Goal: Task Accomplishment & Management: Complete application form

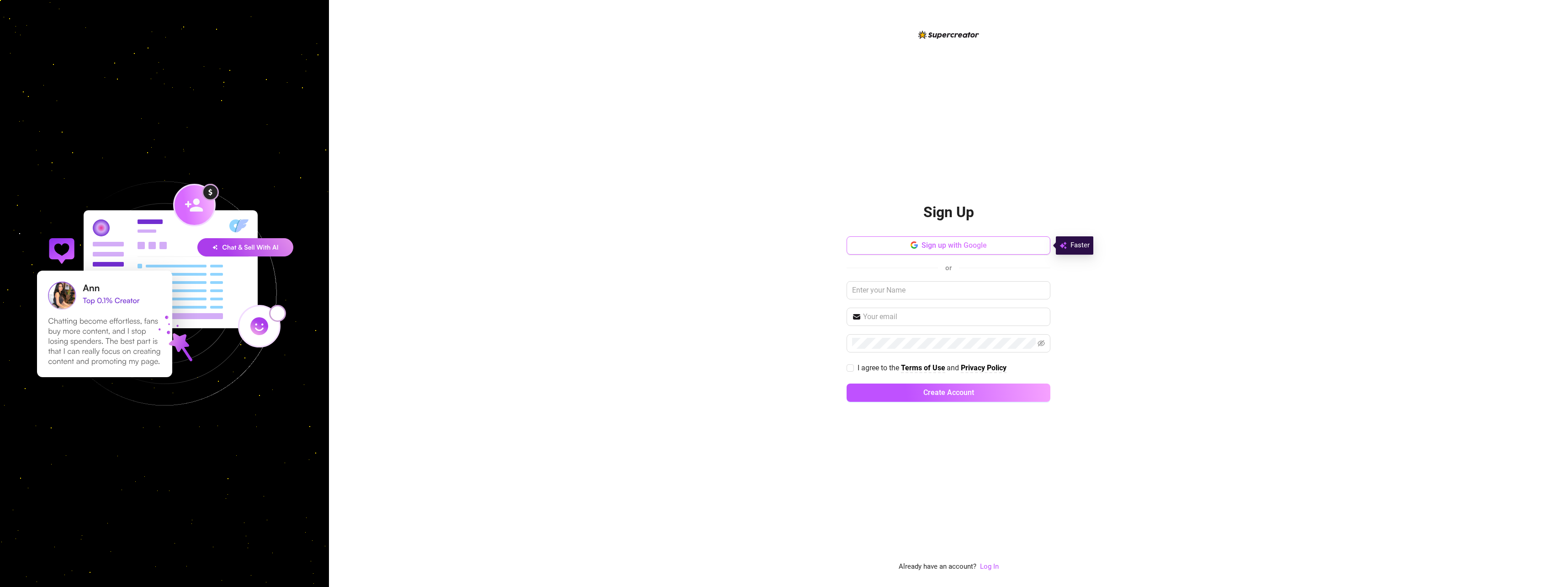
click at [975, 245] on span "Sign up with Google" at bounding box center [954, 245] width 65 height 8
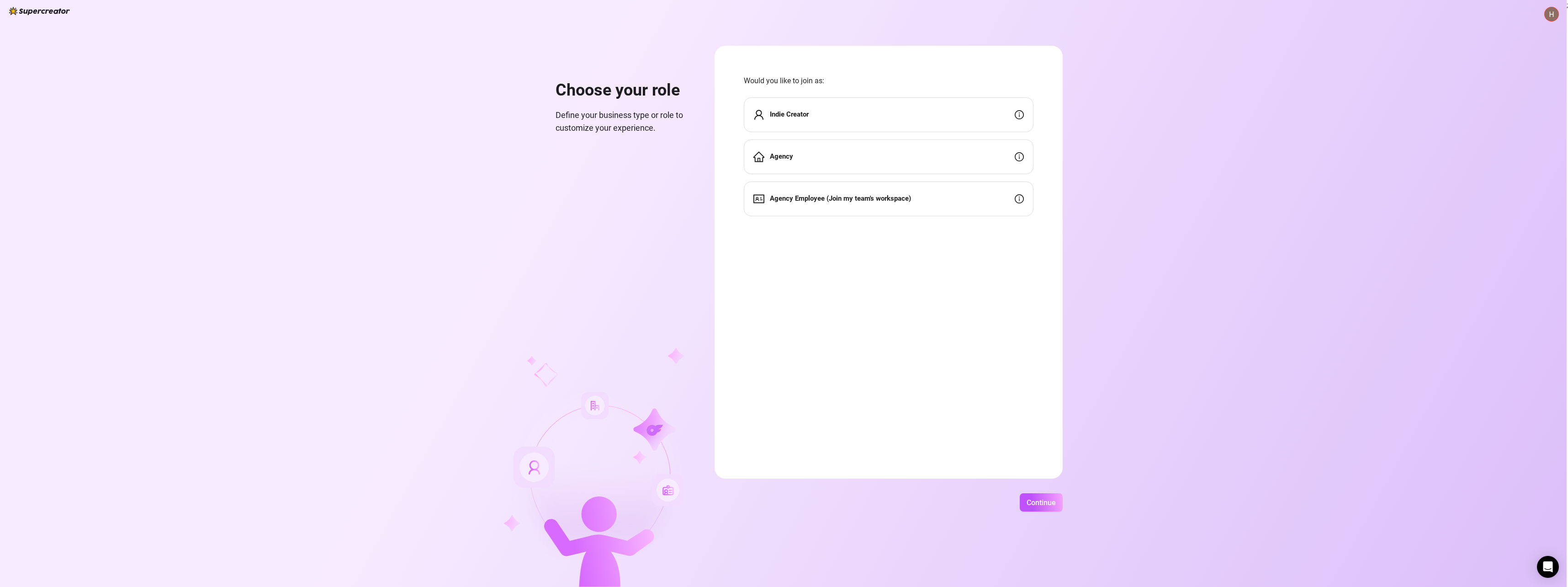
click at [911, 115] on div "Indie Creator" at bounding box center [888, 115] width 290 height 35
click at [1040, 504] on span "Continue" at bounding box center [1041, 502] width 29 height 8
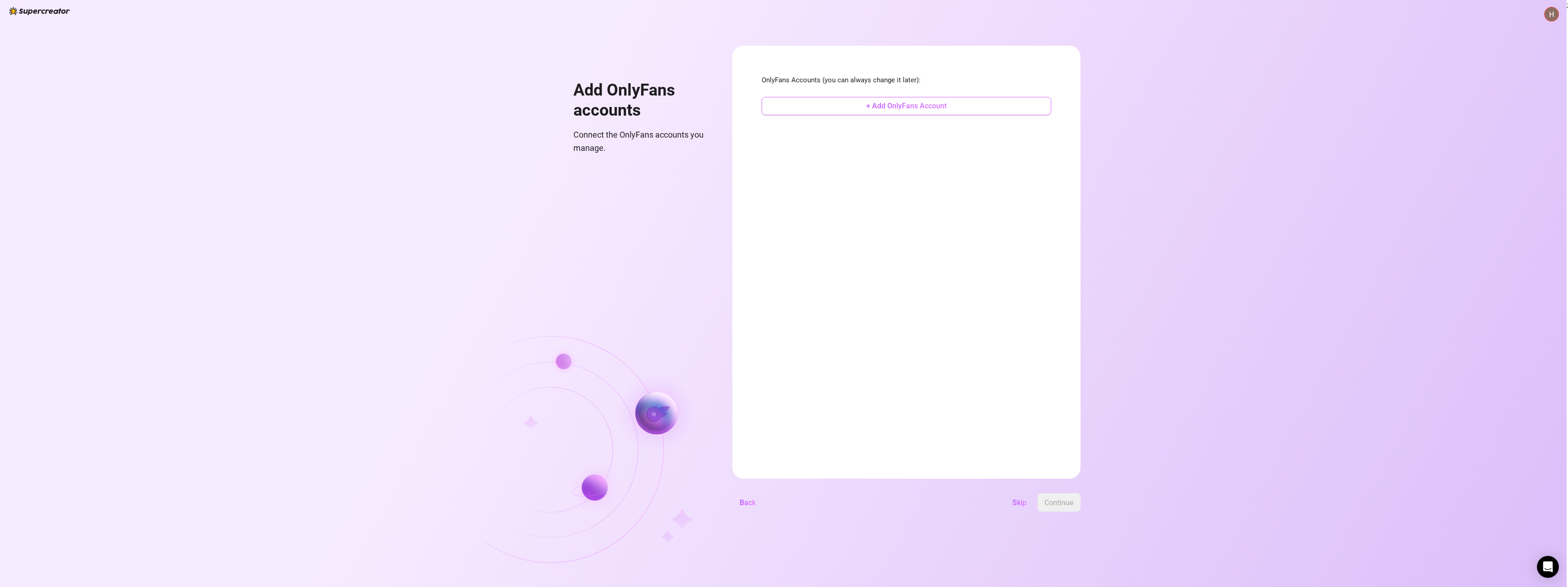
click at [914, 109] on span "+ Add OnlyFans Account" at bounding box center [906, 106] width 80 height 8
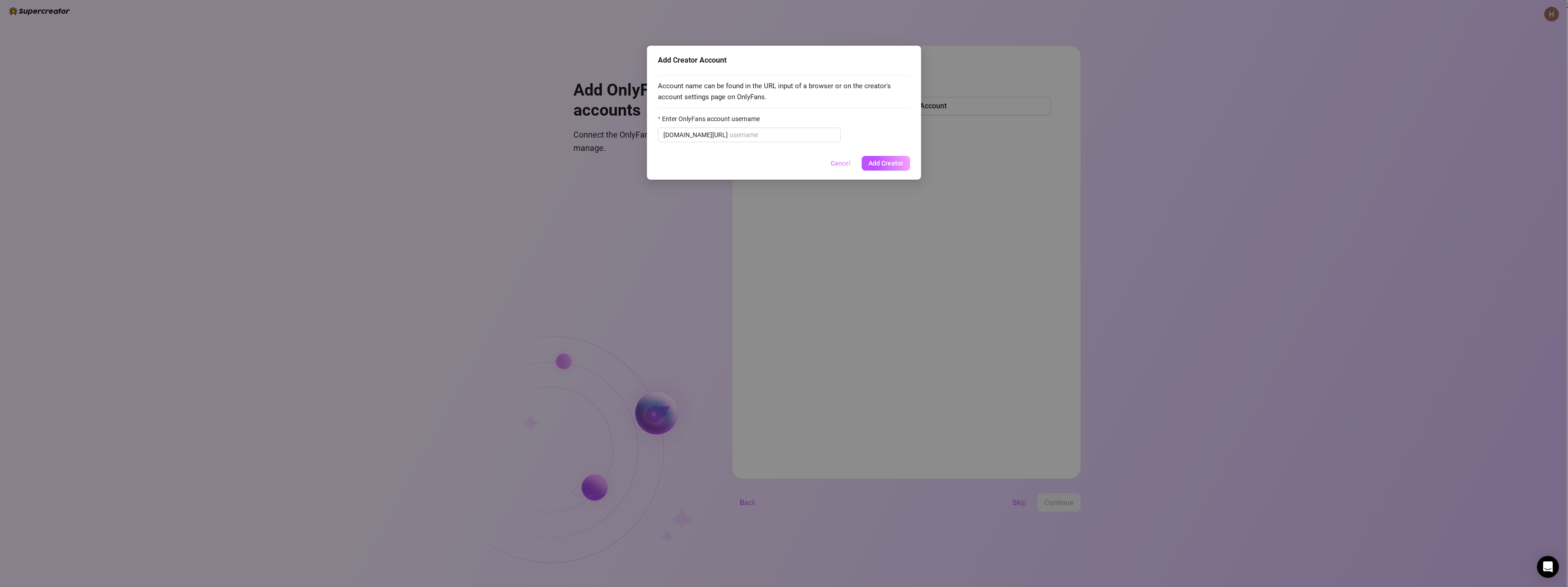
click at [844, 162] on span "Cancel" at bounding box center [840, 163] width 20 height 7
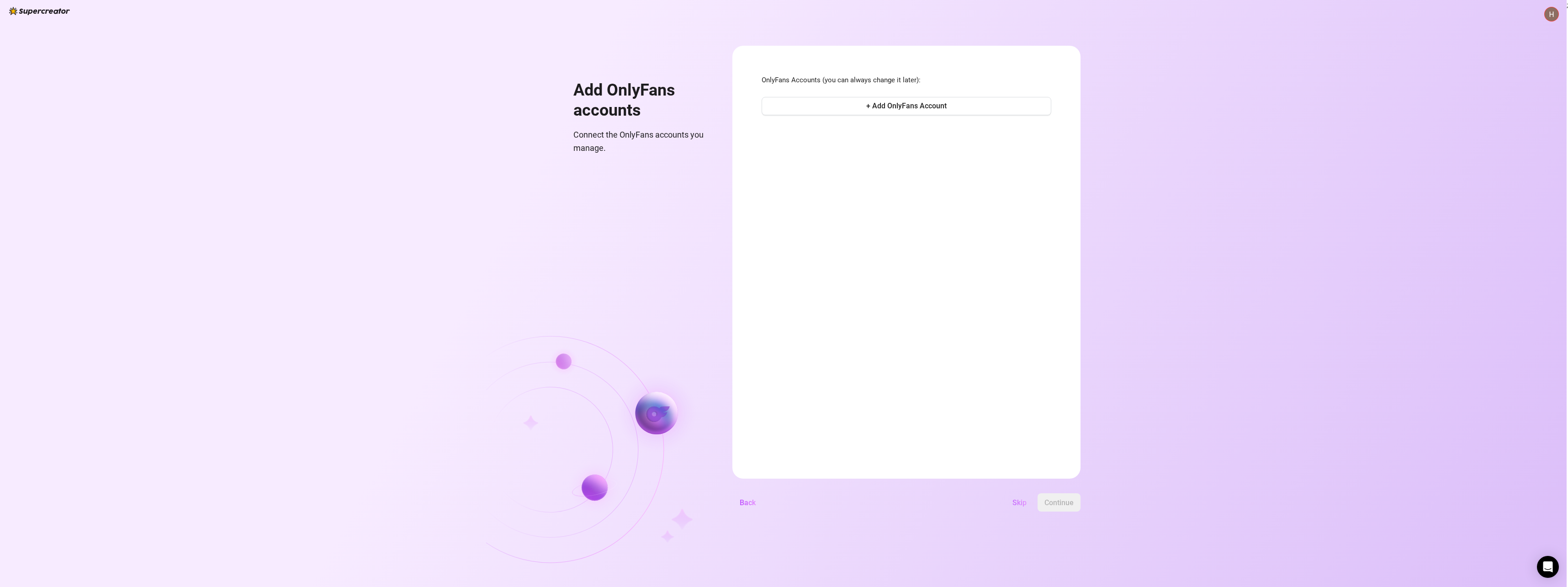
click at [1017, 510] on button "Skip" at bounding box center [1019, 502] width 29 height 18
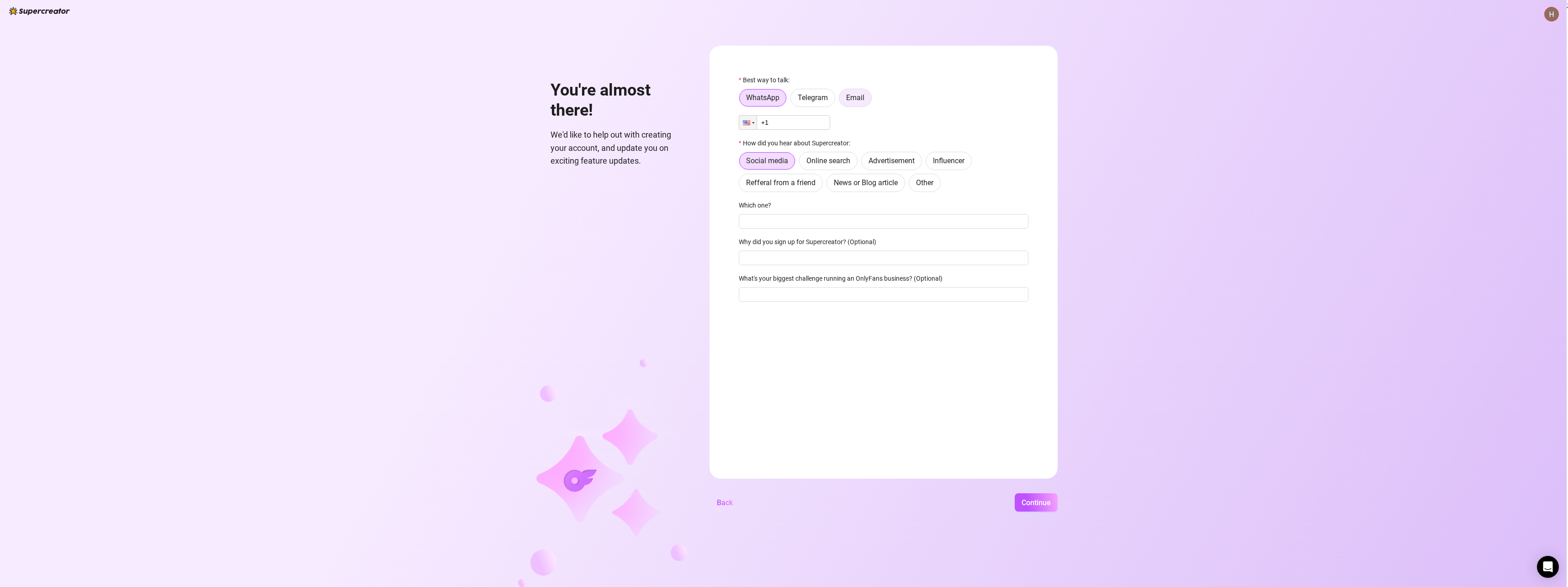
click at [856, 100] on span "Email" at bounding box center [855, 97] width 18 height 8
click at [842, 100] on input "Email" at bounding box center [842, 100] width 0 height 0
